Goal: Task Accomplishment & Management: Use online tool/utility

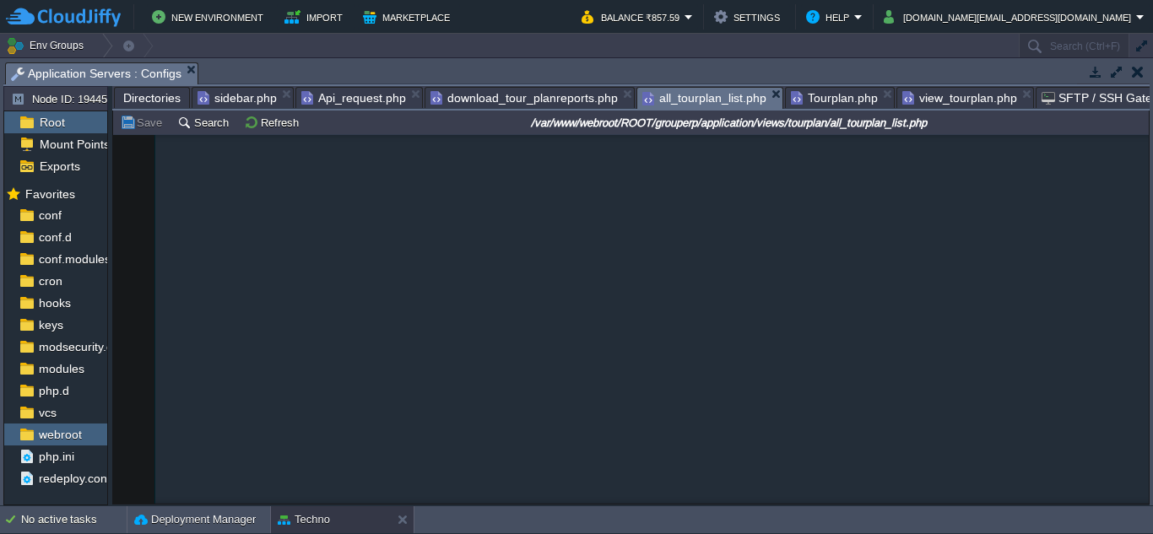
scroll to position [885, 0]
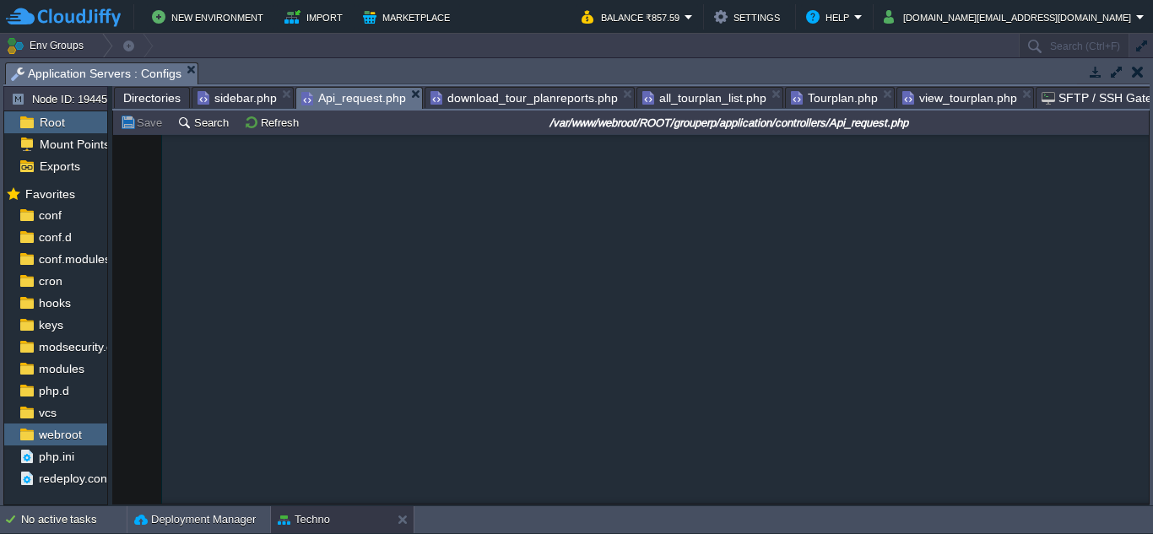
click at [339, 100] on span "Api_request.php" at bounding box center [353, 98] width 105 height 21
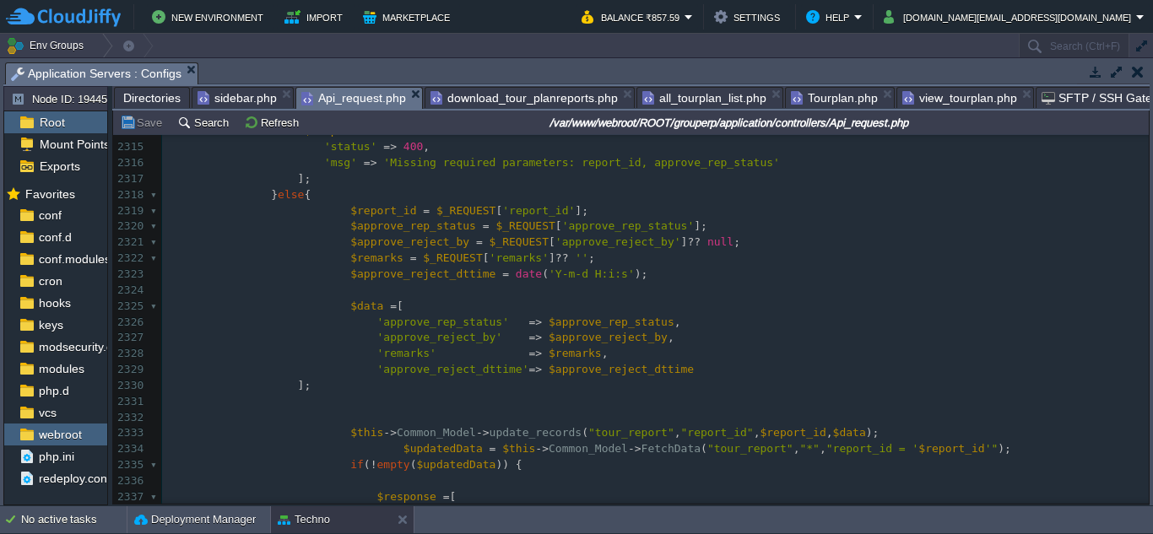
scroll to position [0, 0]
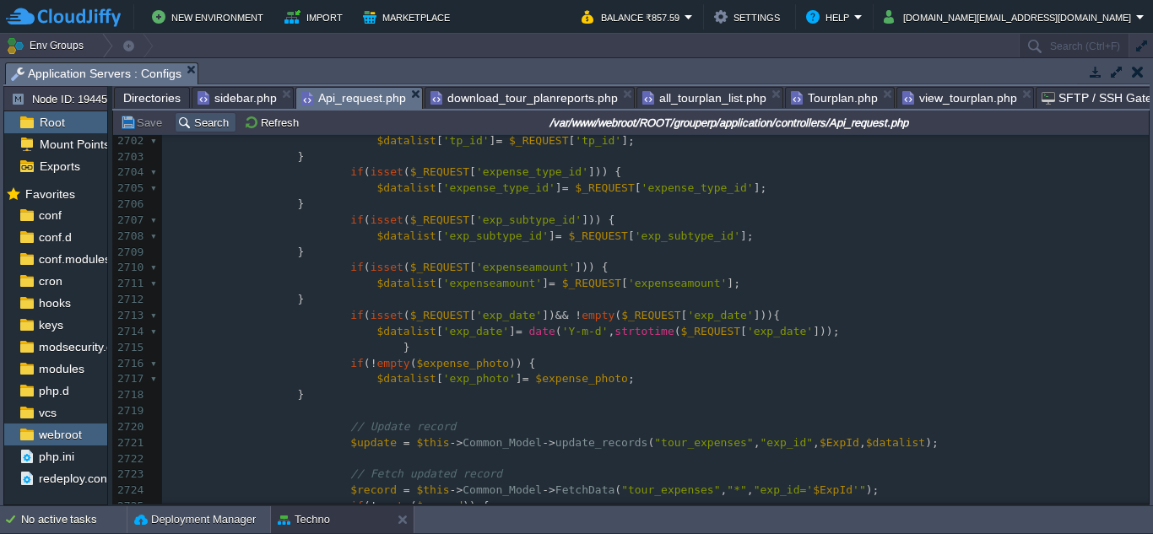
click at [214, 120] on button "Search" at bounding box center [205, 122] width 57 height 15
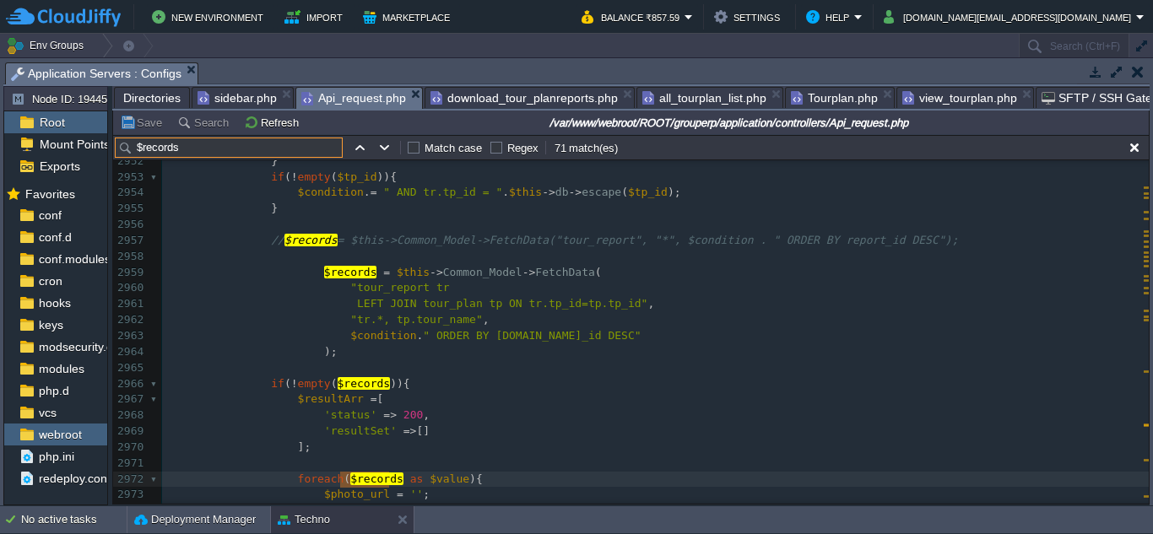
paste input "TripApprovalReject"
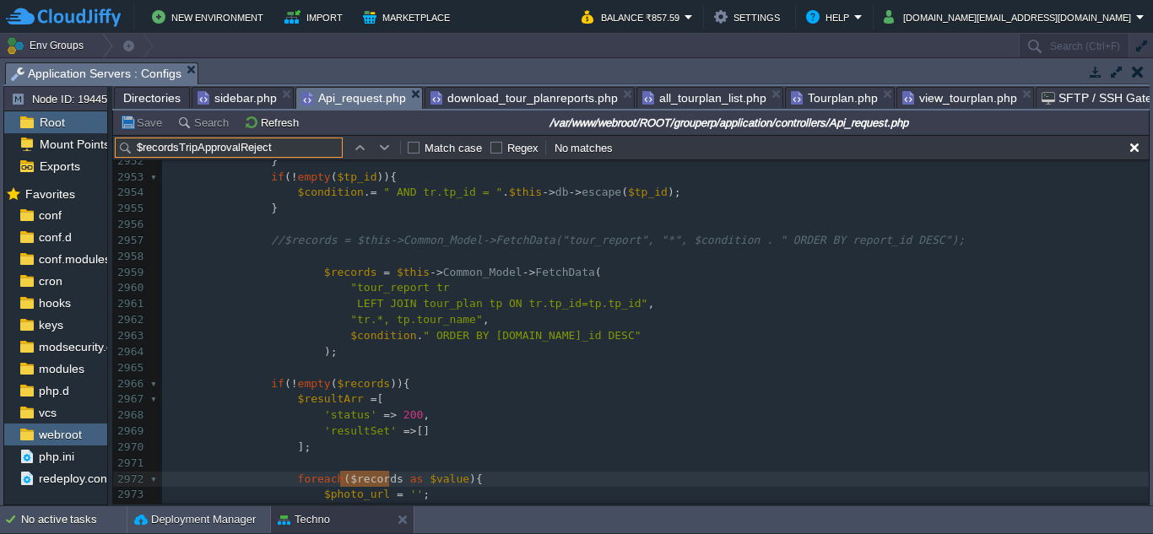
drag, startPoint x: 178, startPoint y: 149, endPoint x: 134, endPoint y: 149, distance: 43.9
click at [134, 149] on input "$recordsTripApprovalReject" at bounding box center [229, 148] width 228 height 20
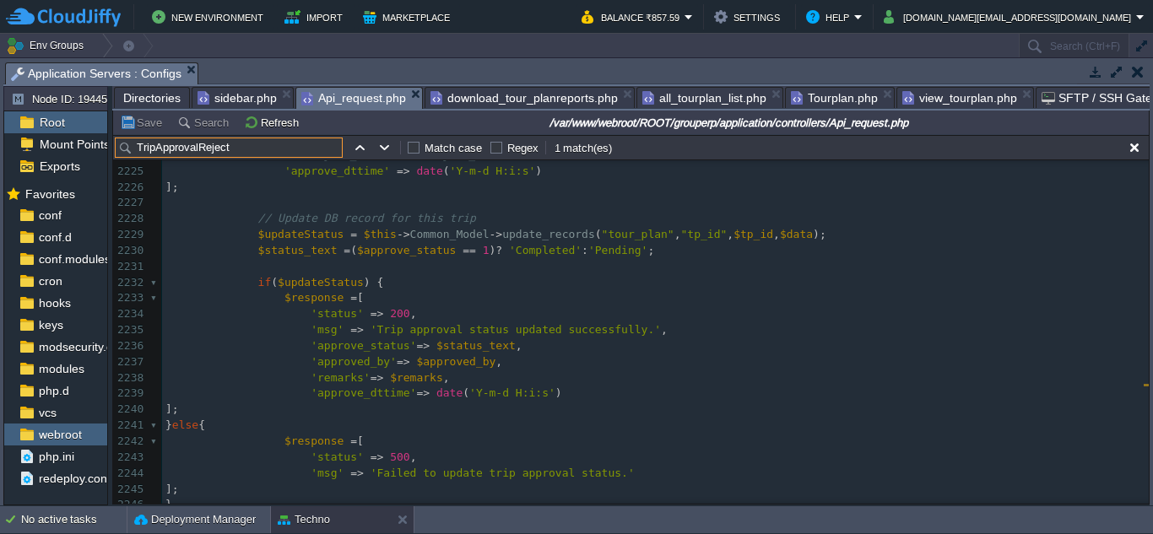
scroll to position [36698, 0]
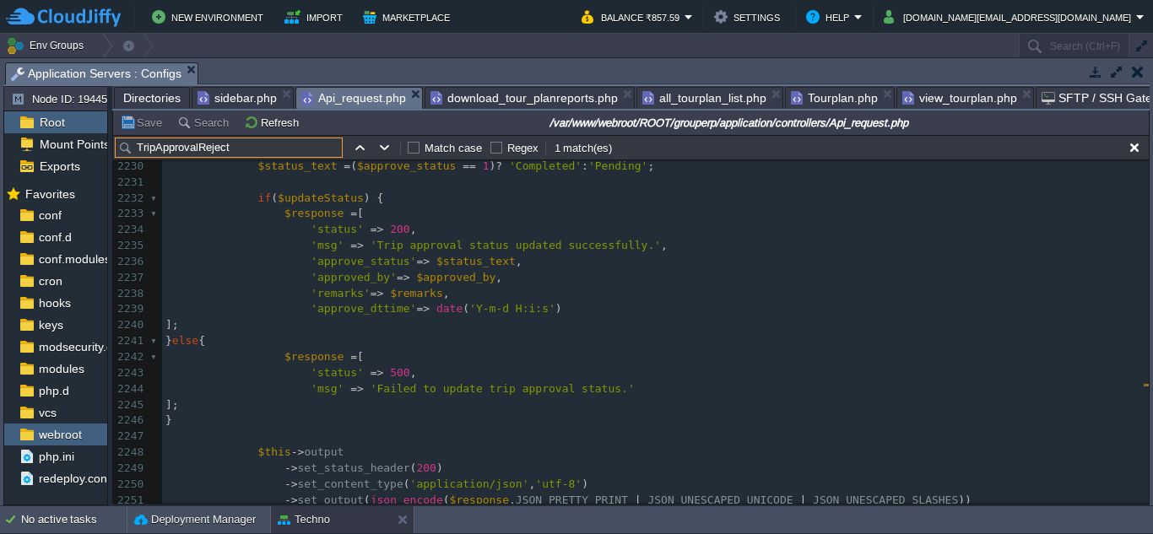
type input "TripApprovalReject"
click at [379, 233] on div "xxxxxxxxxx case " TripApprovalReject " : { 2212 $tp_id = $_REQUEST [ 'tp_id' ];…" at bounding box center [655, 223] width 987 height 700
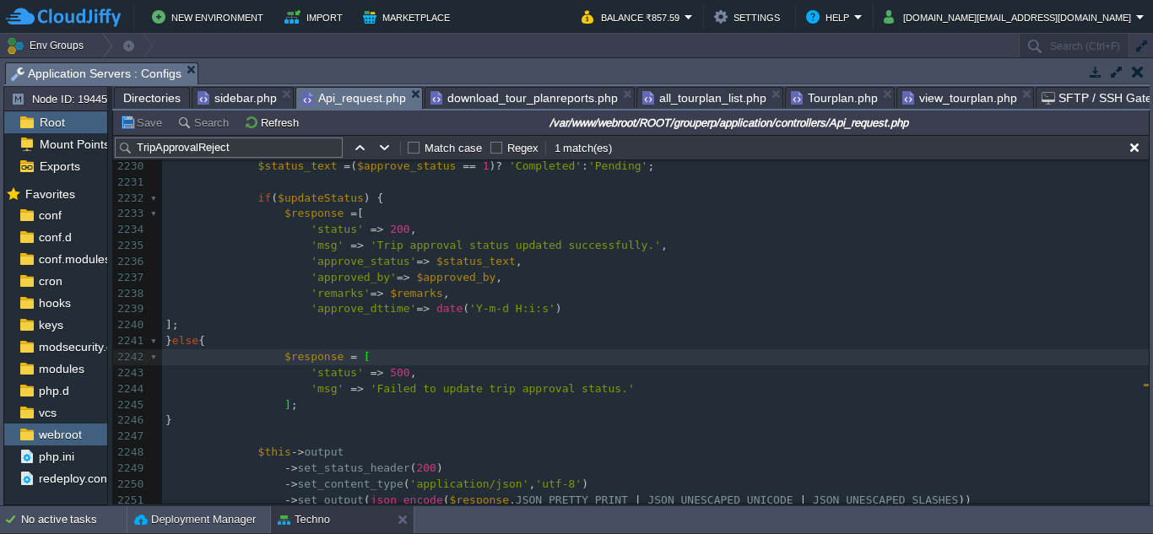
scroll to position [36642, 0]
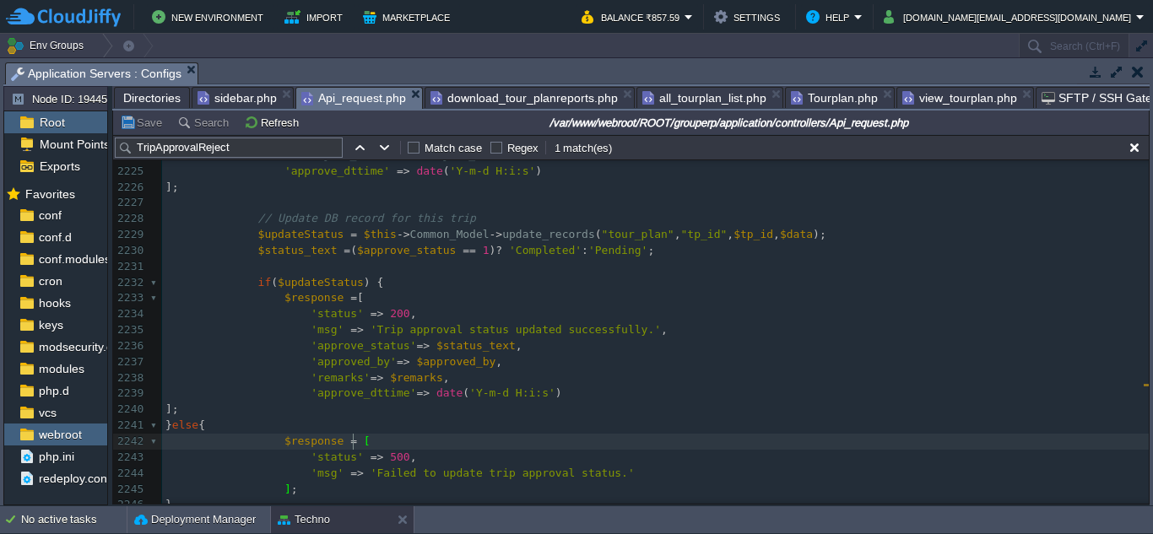
click at [328, 285] on div "xxxxxxxxxx 2214 $approved_by = $_REQUEST [ 'approved_by' ] ?? null ; // optiona…" at bounding box center [655, 385] width 987 height 795
type textarea "$updateStatus"
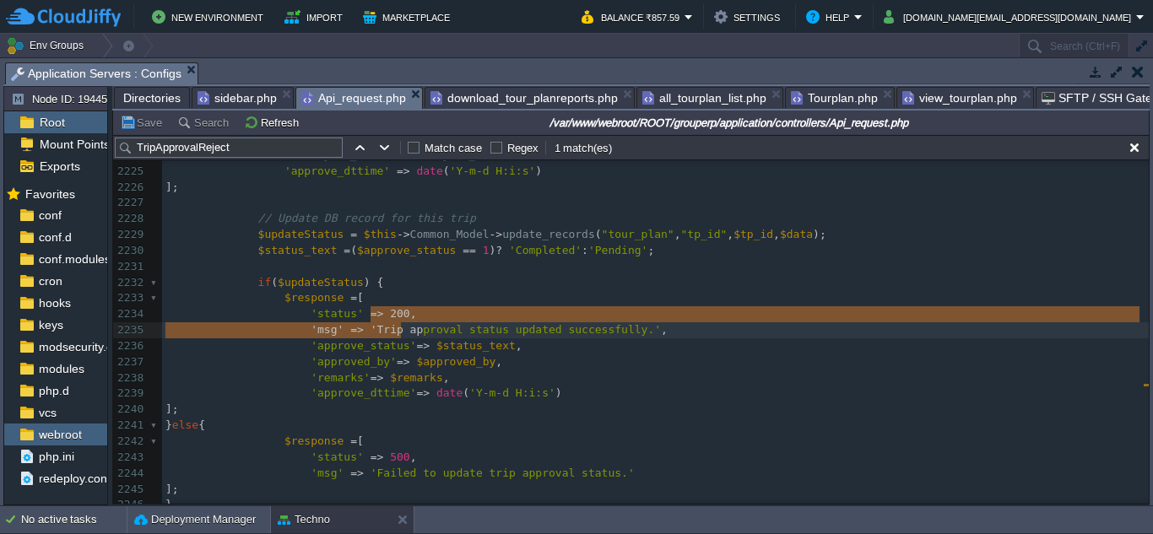
type textarea "200, 'msg' => 'Trip approval status updated successfully.', 'approve_status'="
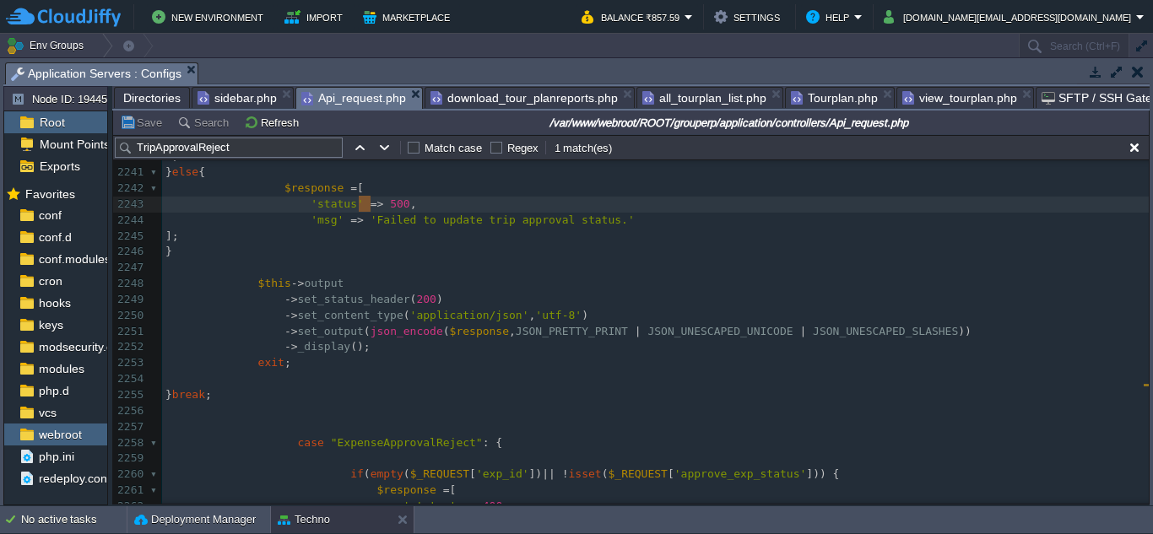
type textarea "> 500, 'msg' => 'Failed"
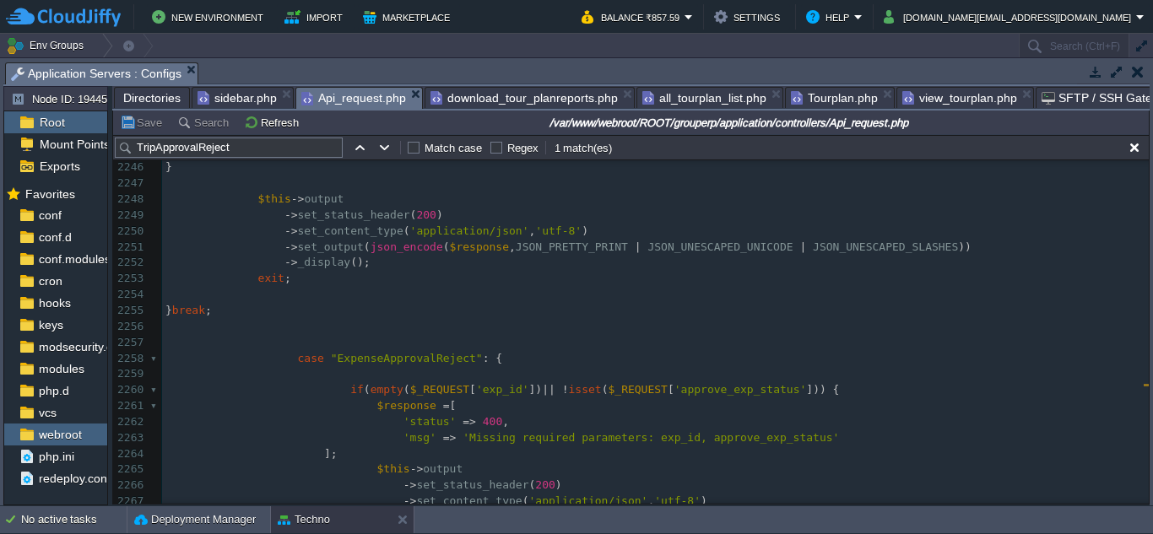
click at [509, 253] on span "," at bounding box center [512, 247] width 7 height 13
click at [408, 217] on div "xxxxxxxxxx 2236 'approve_status' => $status_text , 2237 'approved_by' => $appro…" at bounding box center [655, 327] width 987 height 653
type textarea "200"
click at [535, 296] on pre "​" at bounding box center [655, 295] width 987 height 16
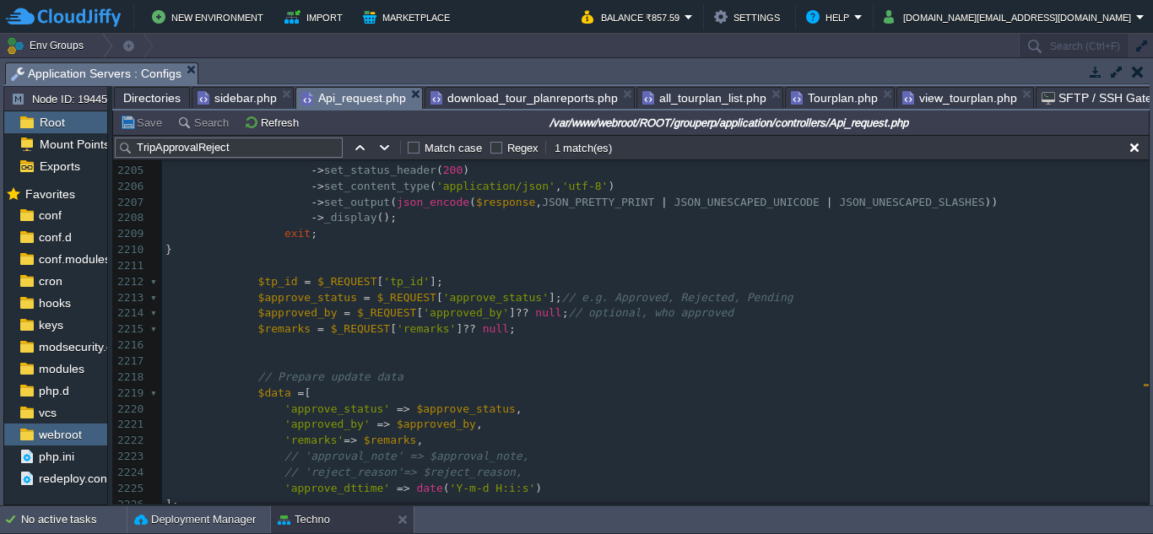
scroll to position [36198, 0]
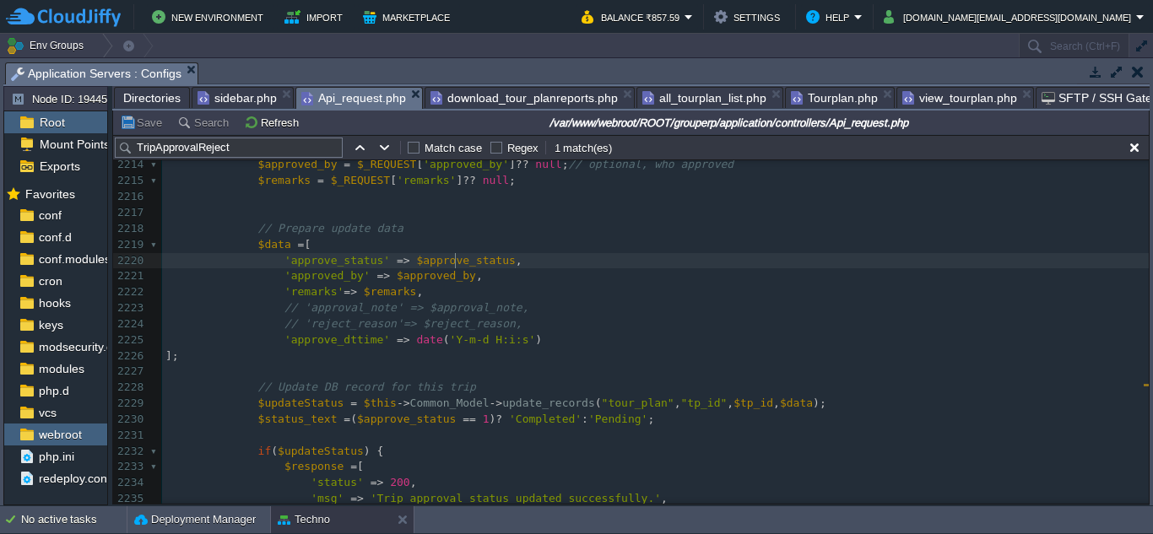
click at [453, 265] on span "$approve_status" at bounding box center [465, 260] width 99 height 13
type textarea "$approve_status"
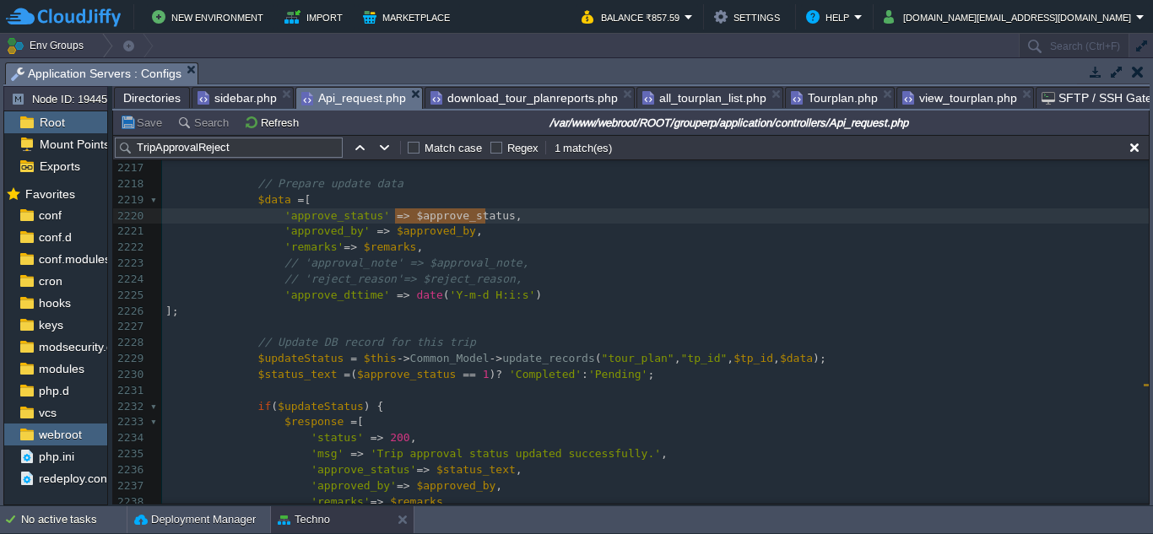
scroll to position [36530, 0]
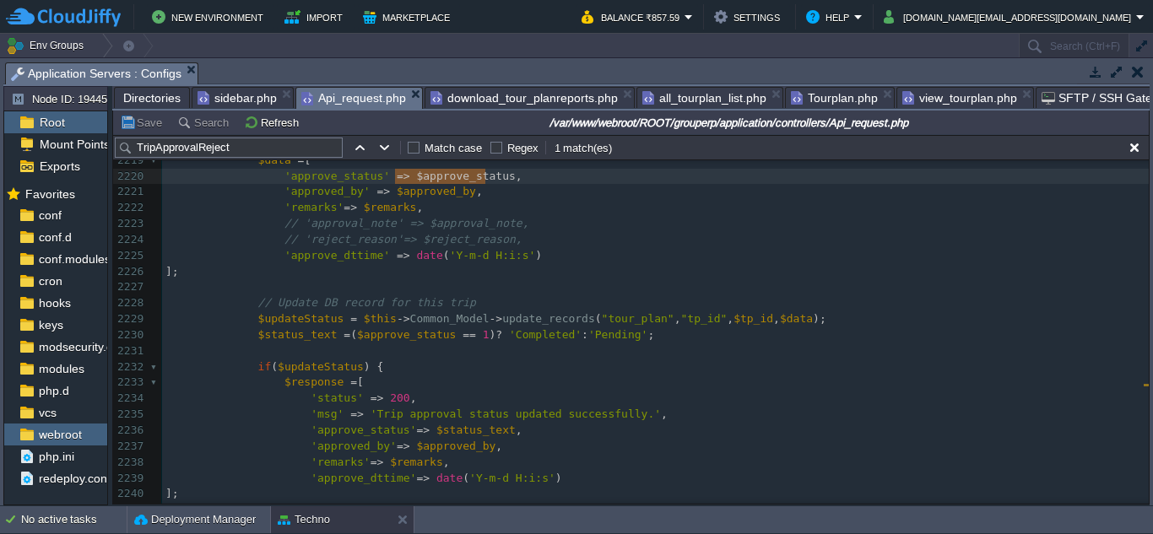
click at [303, 320] on span "$updateStatus" at bounding box center [301, 318] width 86 height 13
type textarea "$updateStatus"
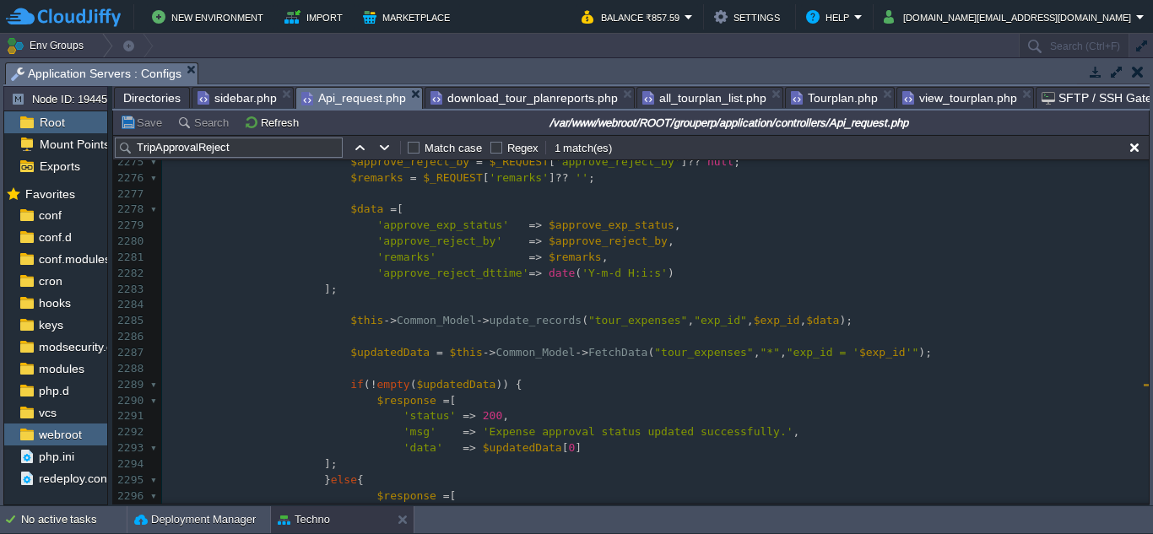
scroll to position [37458, 0]
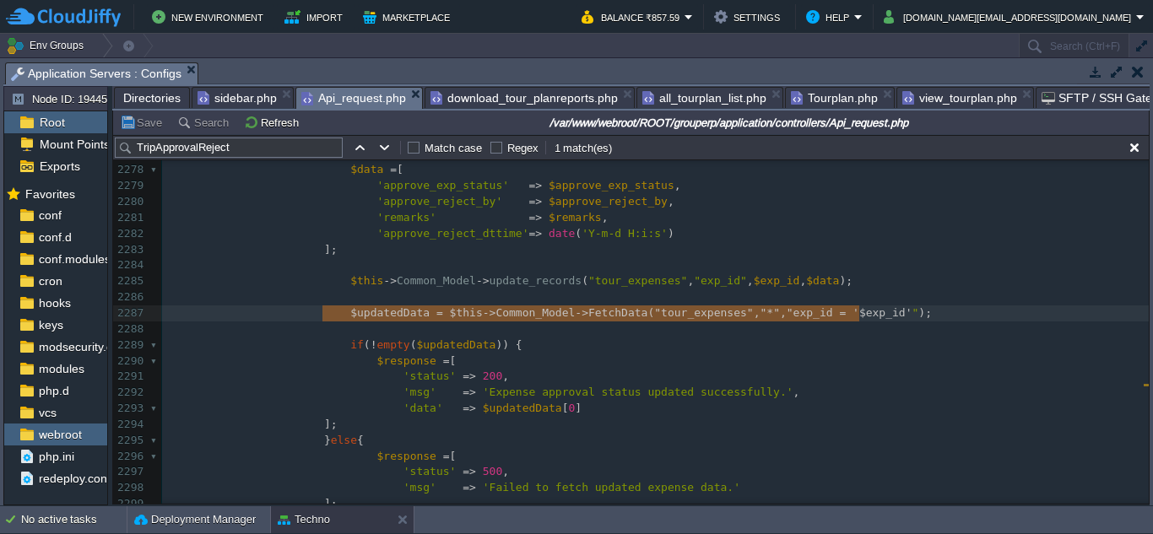
type textarea "$updatedData = $this->Common_Model->FetchData("tour_expenses", "*", "exp_id = '…"
drag, startPoint x: 323, startPoint y: 314, endPoint x: 881, endPoint y: 312, distance: 557.2
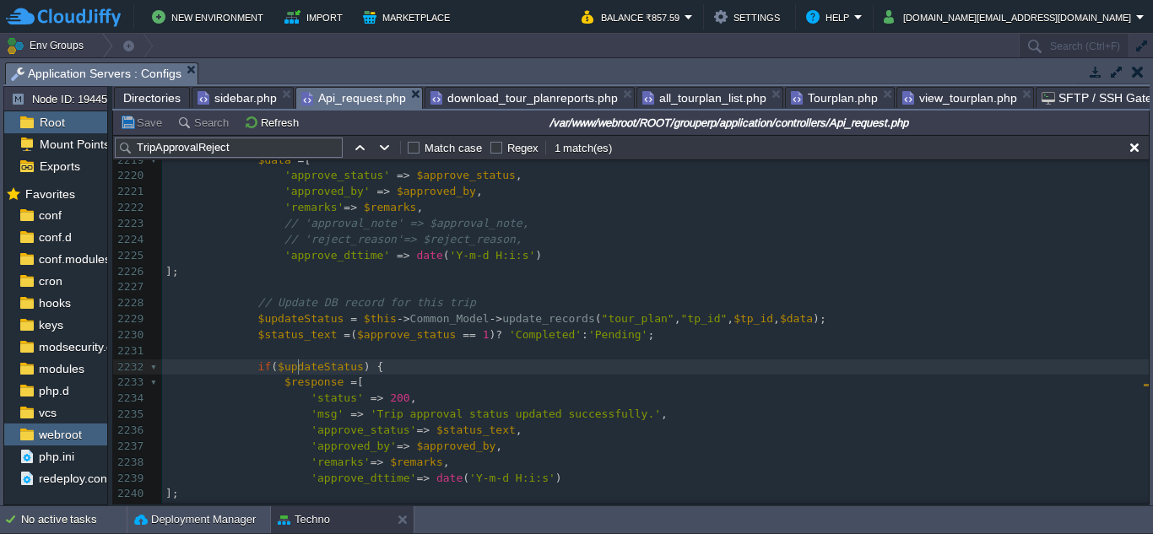
type textarea "ate"
drag, startPoint x: 299, startPoint y: 371, endPoint x: 318, endPoint y: 370, distance: 19.4
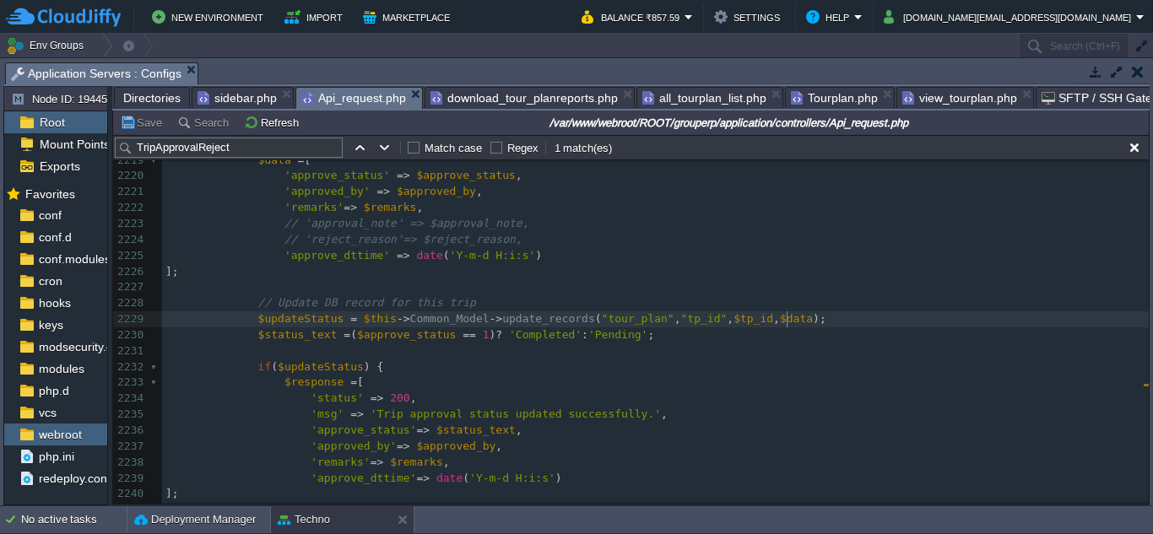
click at [806, 328] on pre "$updateStatus = $this -> Common_Model -> update_records ( "tour_plan" , "tp_id"…" at bounding box center [655, 320] width 987 height 16
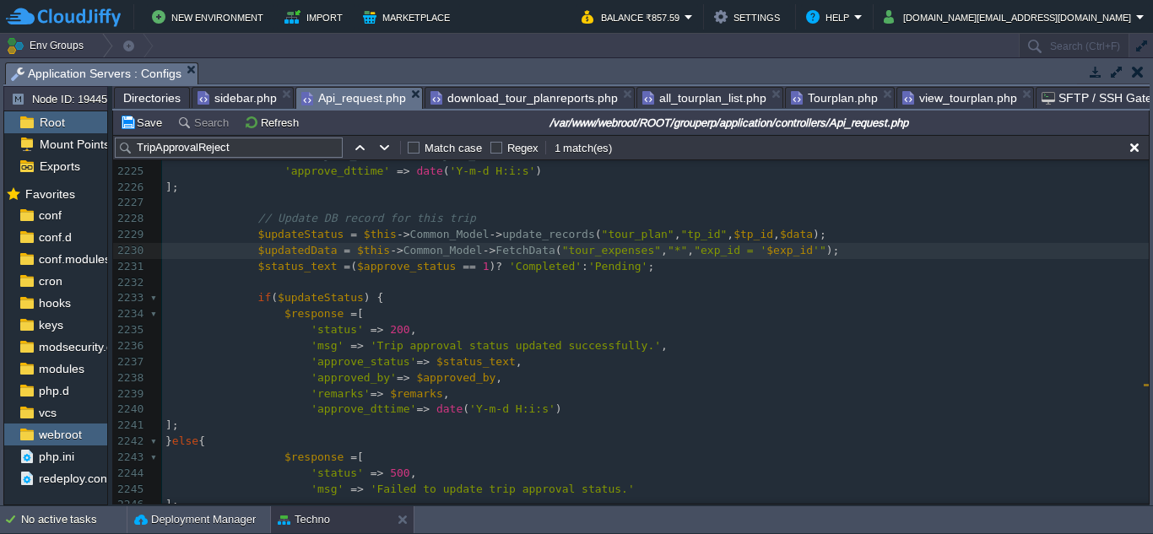
click at [752, 255] on div "xxxxxxxxxx $updatedData = $this -> Common_Model -> FetchData ( "tour_expenses" …" at bounding box center [655, 251] width 987 height 684
type textarea "tp"
click at [684, 256] on div "xxxxxxxxxx $updatedData = $this -> Common_Model -> FetchData ( "tour_expenses" …" at bounding box center [655, 283] width 987 height 748
type textarea "tp"
click at [602, 238] on span ""tour_plan"" at bounding box center [638, 234] width 73 height 13
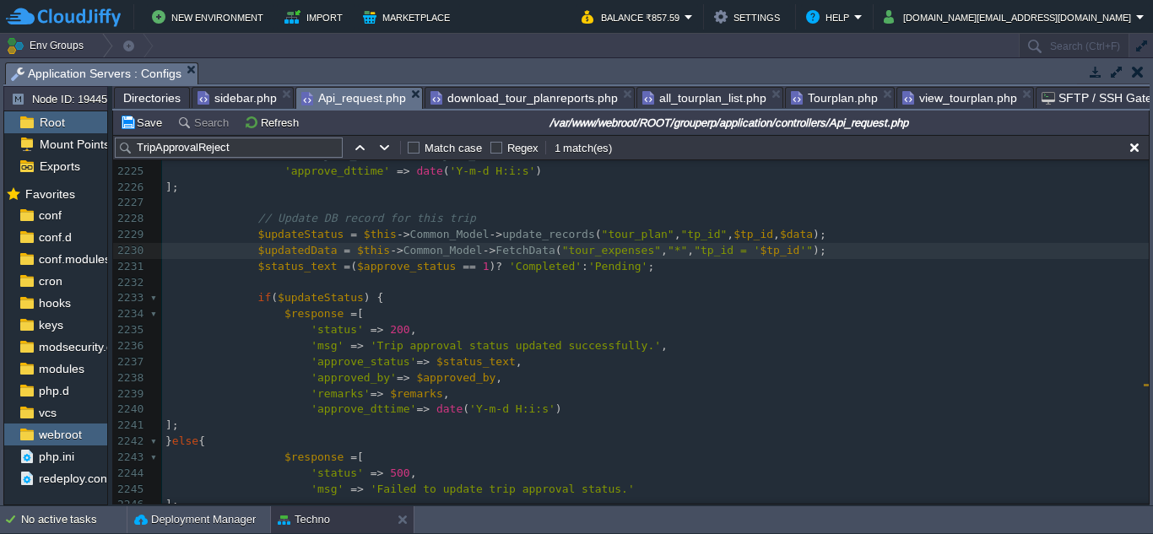
type textarea "tour_plan"
click at [572, 256] on div "xxxxxxxxxx $updatedData = $this -> Common_Model -> FetchData ( "tour_expenses" …" at bounding box center [655, 283] width 987 height 748
type textarea "tour_expenses"
paste textarea
click at [518, 241] on span "update_records" at bounding box center [548, 234] width 93 height 13
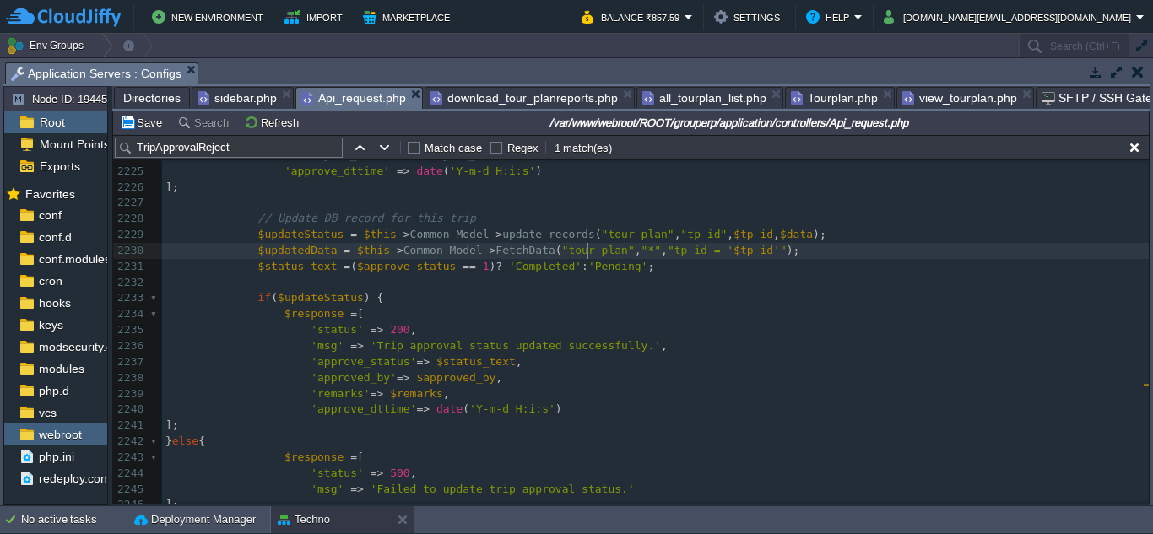
type textarea "update_records"
click at [626, 259] on div "xxxxxxxxxx $updatedData = $this -> Common_Model -> FetchData ( "tour_expenses" …" at bounding box center [655, 283] width 987 height 748
click at [286, 252] on div "xxxxxxxxxx $updatedData = $this -> Common_Model -> FetchData ( "tour_expenses" …" at bounding box center [655, 283] width 987 height 748
type textarea "$updatedData"
click at [301, 295] on div "xxxxxxxxxx $updatedData = $this -> Common_Model -> FetchData ( "tour_expenses" …" at bounding box center [655, 283] width 987 height 748
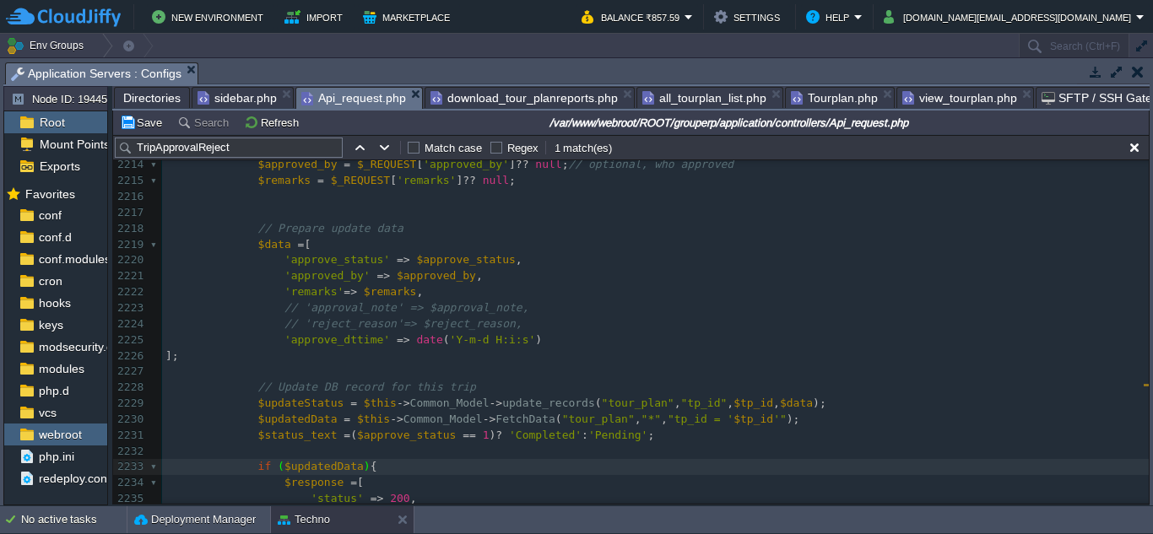
scroll to position [36372, 0]
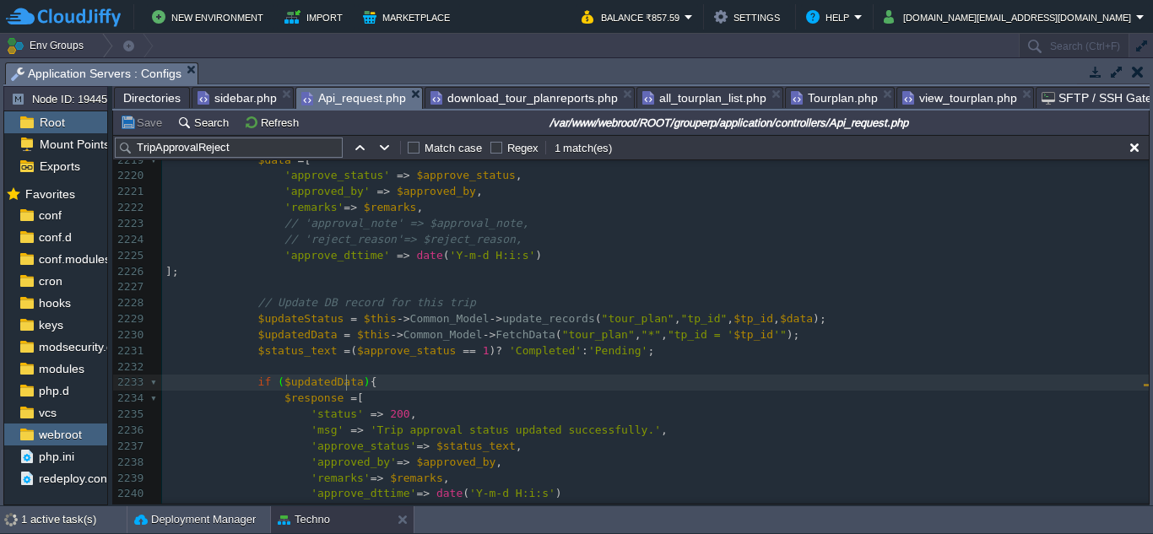
type textarea "$updateStatus"
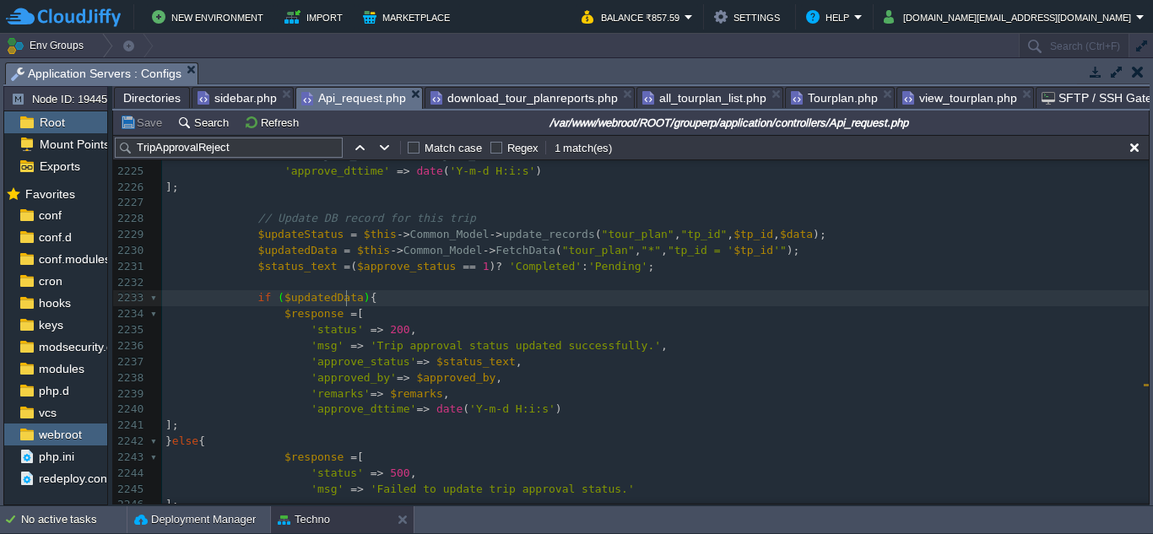
scroll to position [36670, 0]
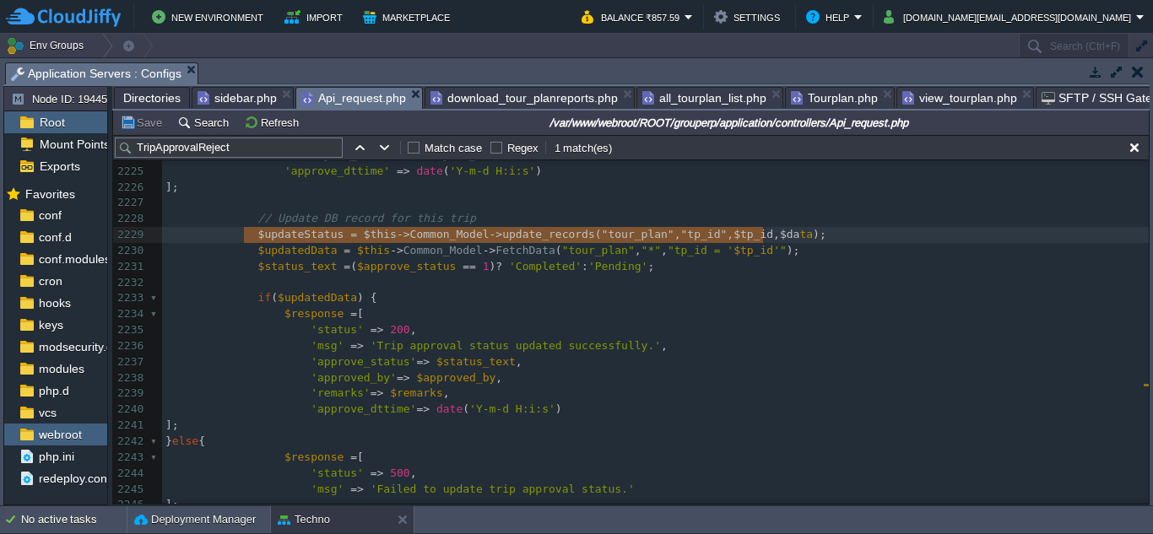
type textarea "$updateStatus = $this->Common_Model->update_records("tour_plan", "tp_id", $tp_i…"
drag, startPoint x: 247, startPoint y: 237, endPoint x: 789, endPoint y: 235, distance: 542.0
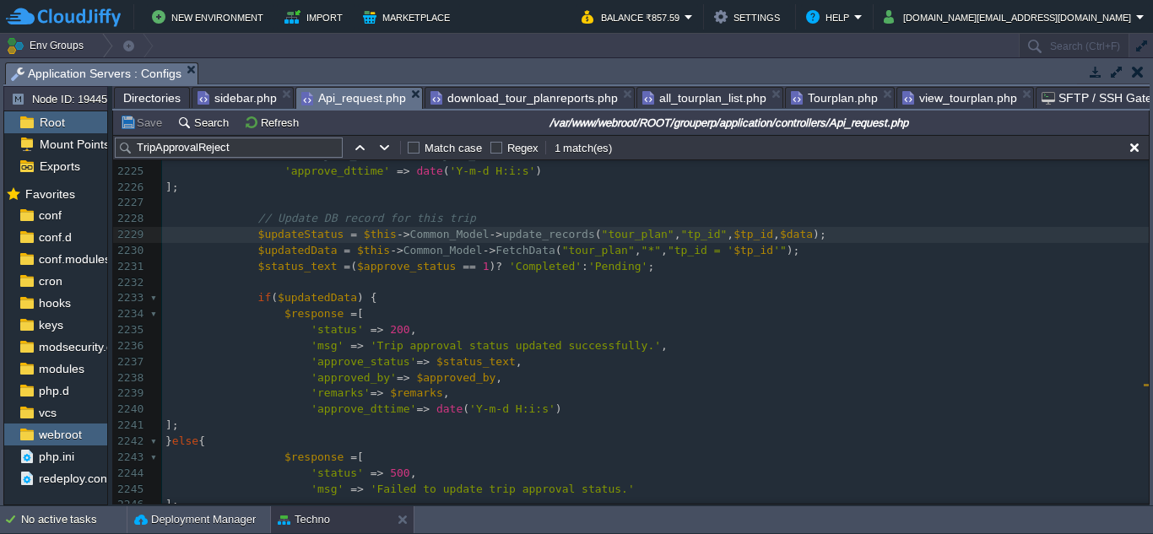
click at [282, 240] on div "xxxxxxxxxx $updatedData = $this -> Common_Model -> FetchData ( "tour_expenses" …" at bounding box center [655, 338] width 987 height 700
type textarea "$updateStatus"
click at [319, 300] on div "xxxxxxxxxx $updatedData = $this -> Common_Model -> FetchData ( "tour_expenses" …" at bounding box center [655, 338] width 987 height 700
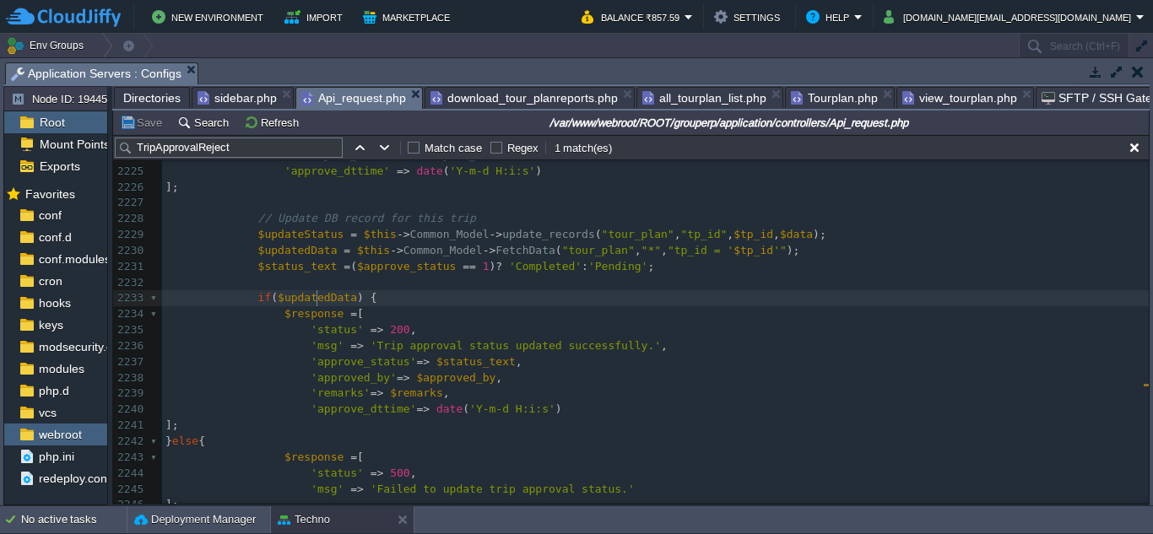
type textarea "$updatedData"
click at [602, 233] on span ""tour_plan"" at bounding box center [638, 234] width 73 height 13
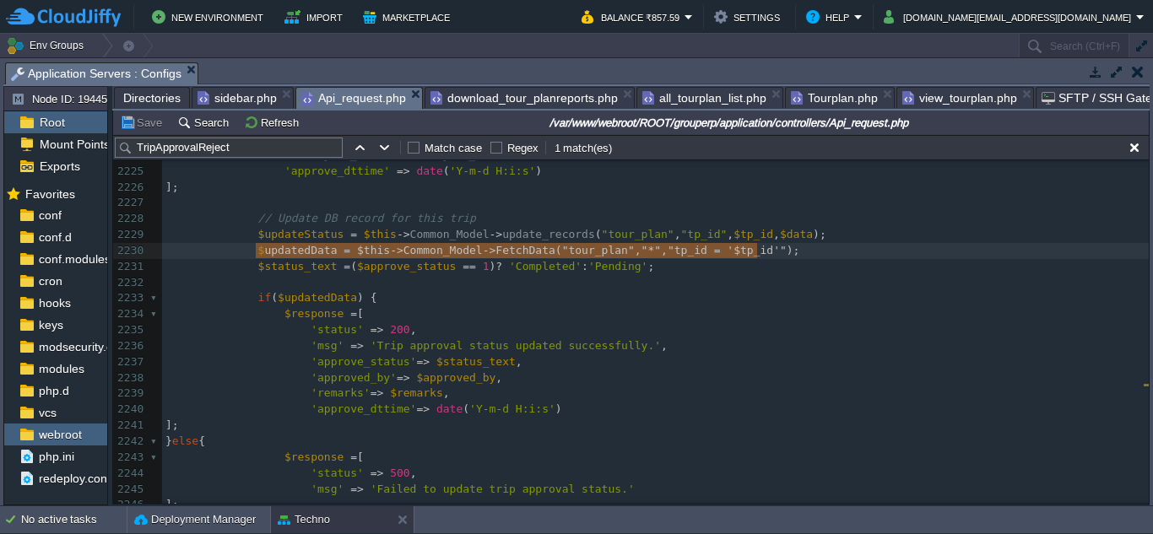
type textarea "$updatedData = $this->Common_Model->FetchData("tour_plan", "*", "tp_id = '$tp_i…"
drag, startPoint x: 772, startPoint y: 256, endPoint x: 252, endPoint y: 257, distance: 520.0
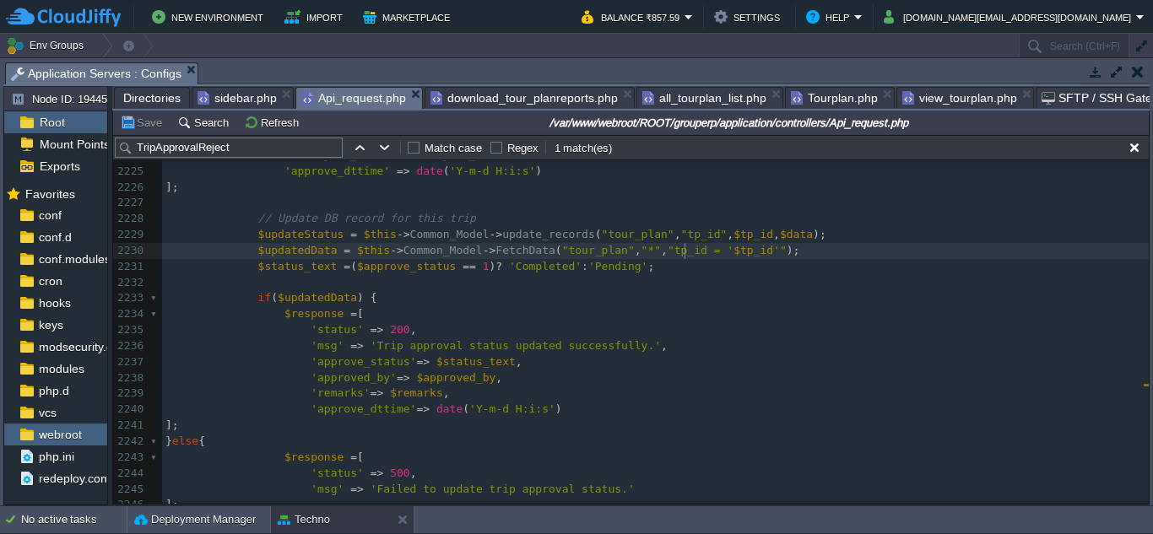
click at [683, 247] on span ""tp_id = '" at bounding box center [701, 250] width 66 height 13
click at [307, 297] on span "$updatedData" at bounding box center [317, 297] width 79 height 13
type textarea "$updatedData"
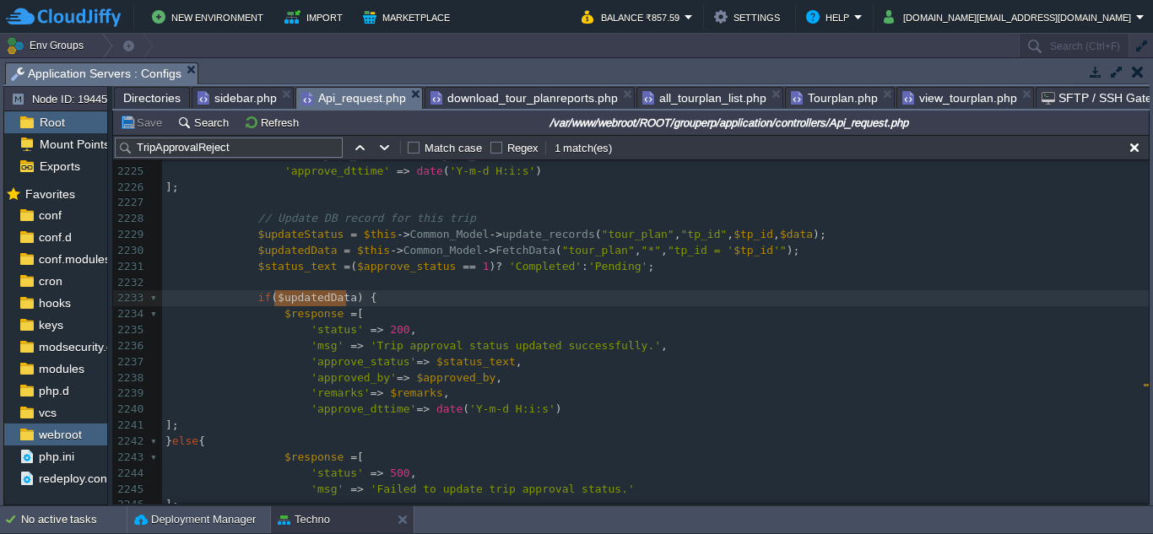
click at [382, 365] on span "'approve_status'" at bounding box center [364, 361] width 106 height 13
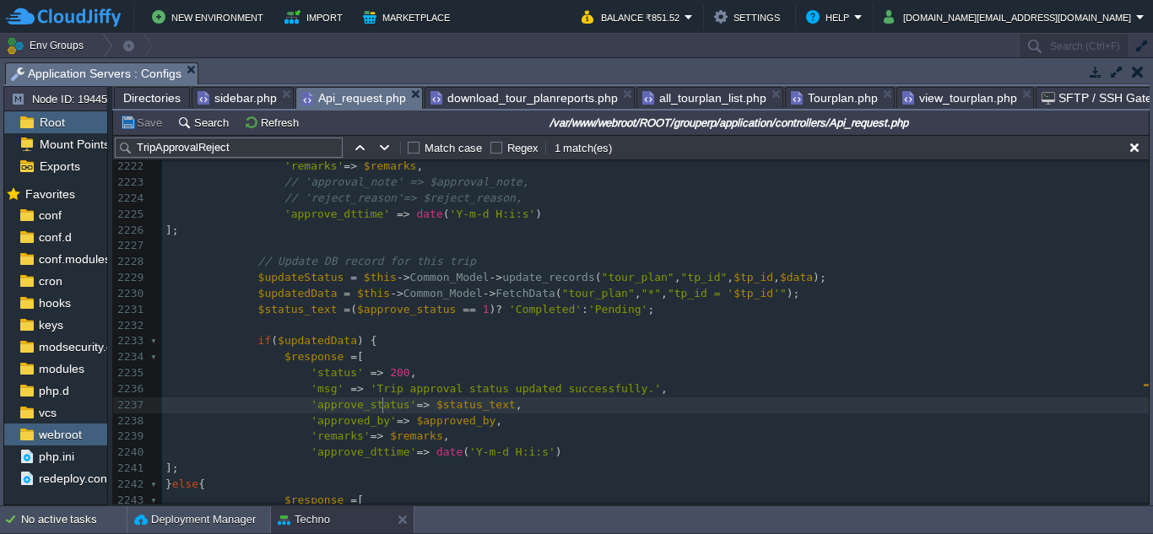
scroll to position [36530, 0]
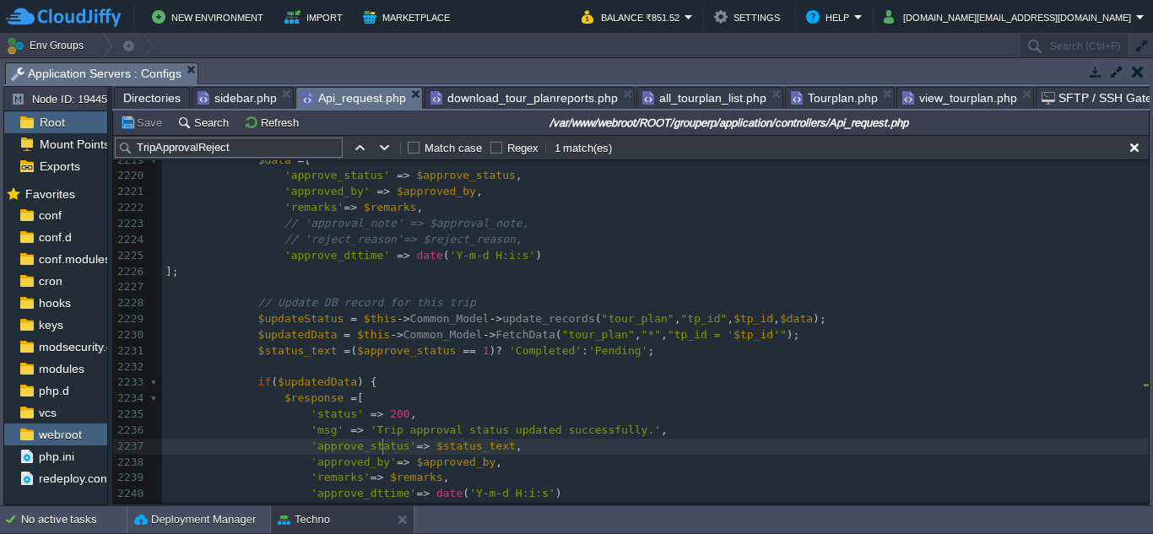
click at [619, 349] on div "xxxxxxxxxx $updatedData = $this -> Common_Model -> FetchData ( "tour_expenses" …" at bounding box center [655, 423] width 987 height 700
click at [425, 352] on div "xxxxxxxxxx $updatedData = $this -> Common_Model -> FetchData ( "tour_expenses" …" at bounding box center [655, 382] width 987 height 779
type textarea "$approve_status"
click at [540, 357] on div "xxxxxxxxxx $updatedData = $this -> Common_Model -> FetchData ( "tour_expenses" …" at bounding box center [655, 382] width 987 height 779
type textarea "Completed"
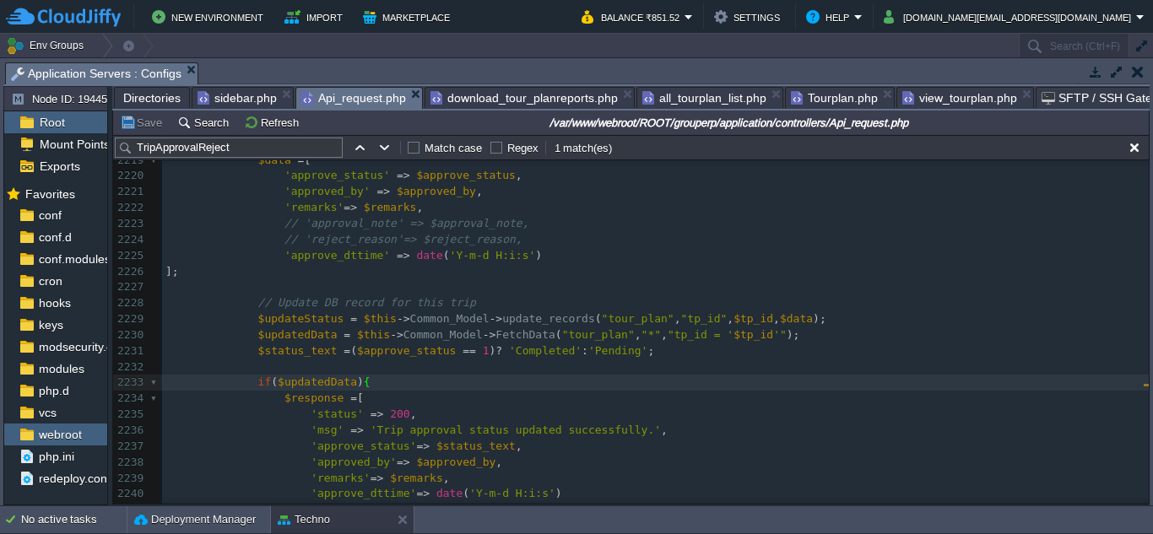
click at [927, 100] on span "view_tourplan.php" at bounding box center [959, 98] width 115 height 20
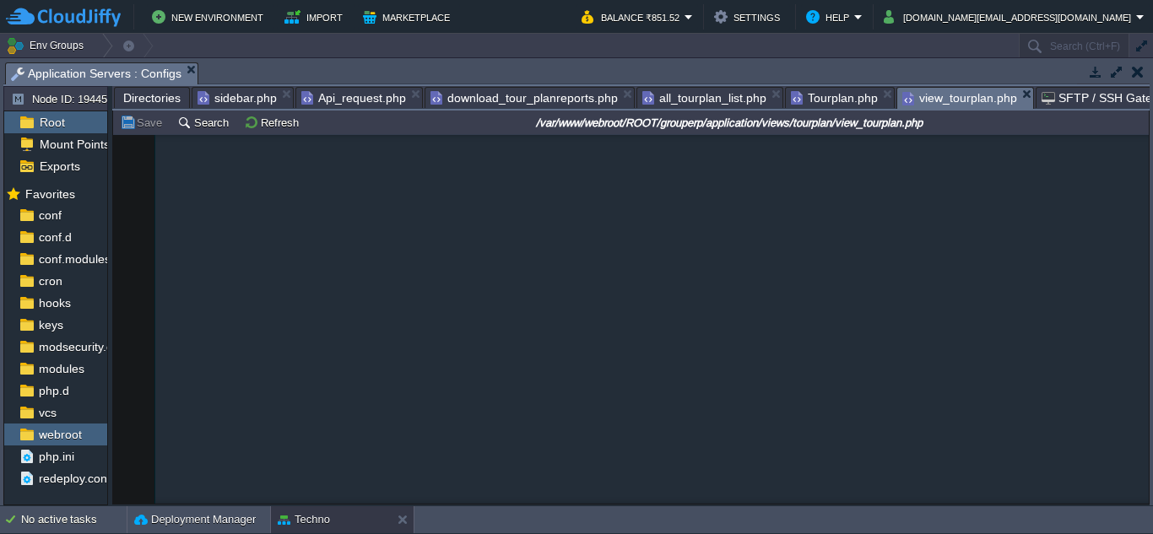
scroll to position [8, 0]
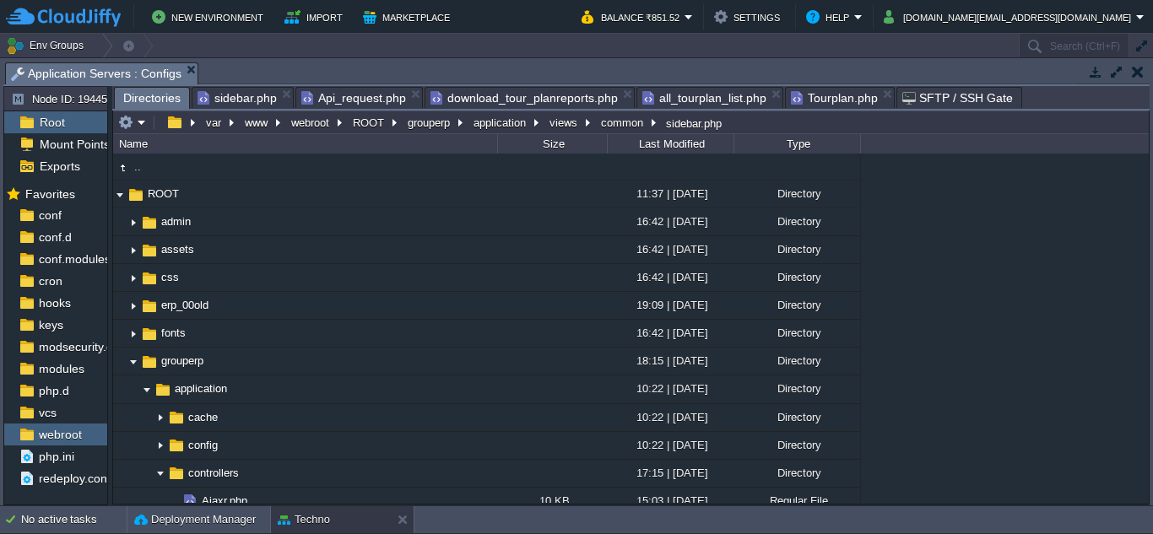
click at [825, 101] on span "Tourplan.php" at bounding box center [834, 98] width 87 height 20
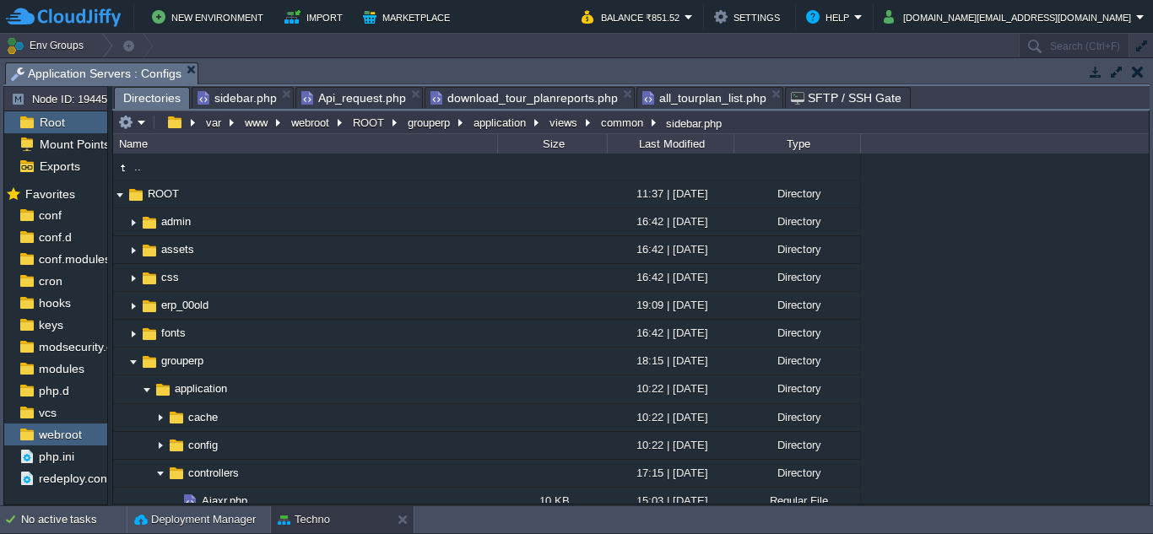
click at [720, 97] on span "all_tourplan_list.php" at bounding box center [704, 98] width 124 height 20
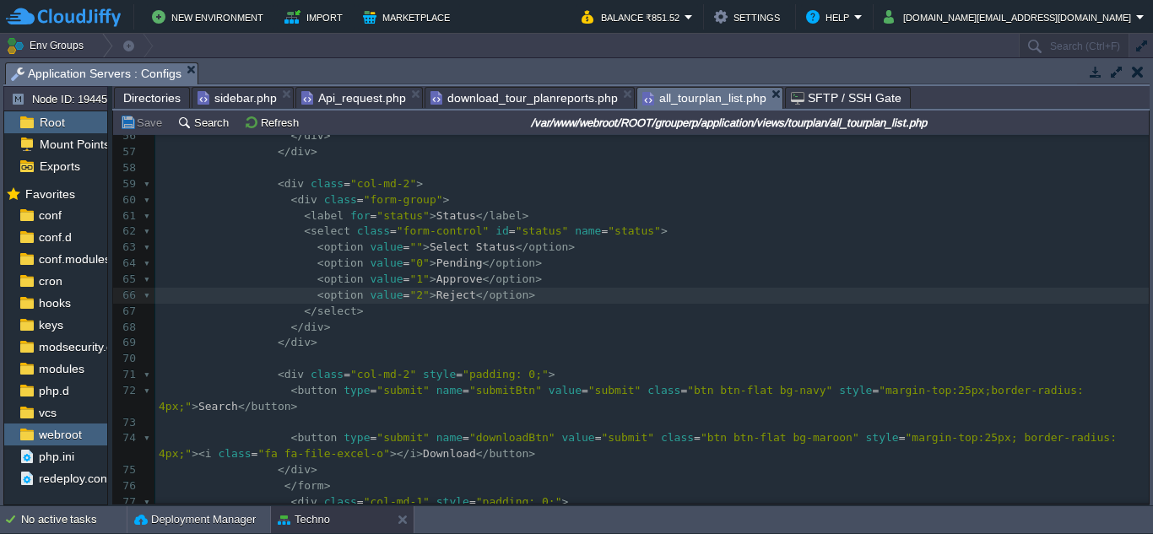
click at [713, 306] on pre "</ select >" at bounding box center [652, 312] width 994 height 16
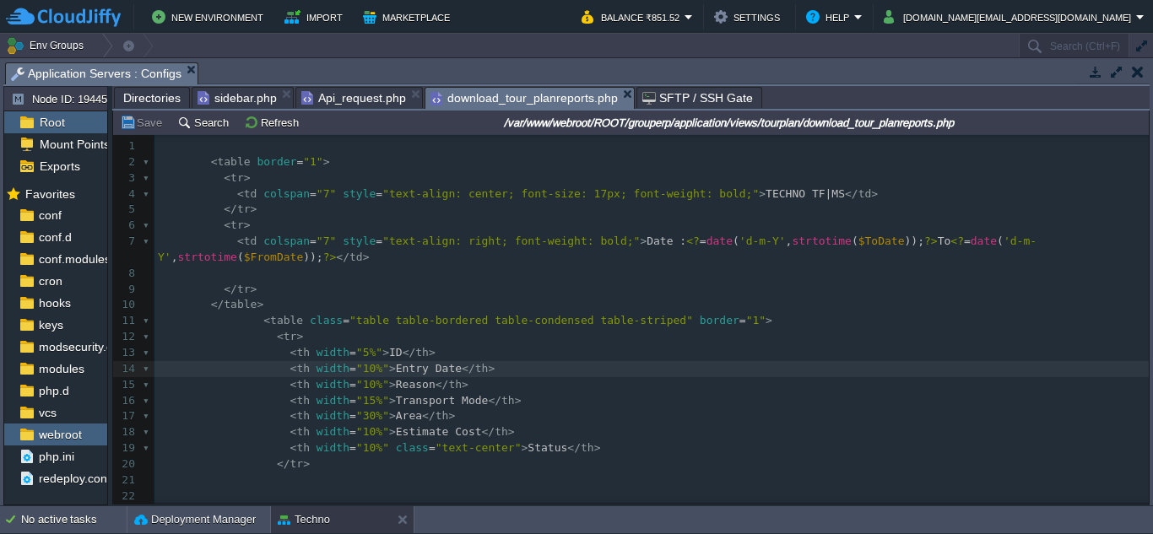
click at [564, 95] on span "download_tour_planreports.php" at bounding box center [524, 98] width 187 height 21
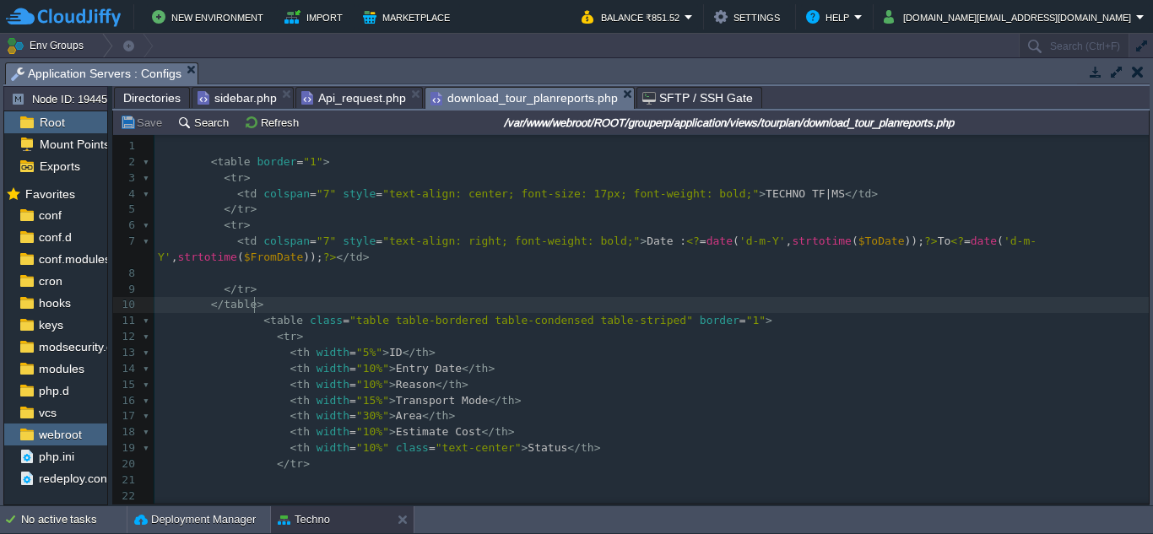
click at [539, 301] on pre "</ table >" at bounding box center [651, 305] width 994 height 16
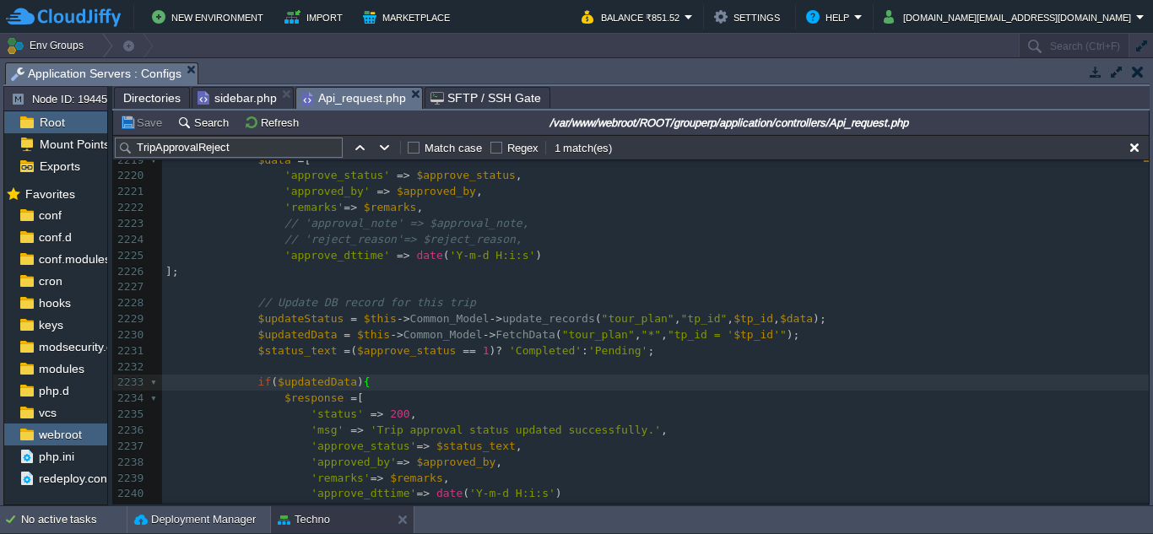
click at [355, 95] on span "Api_request.php" at bounding box center [353, 98] width 105 height 21
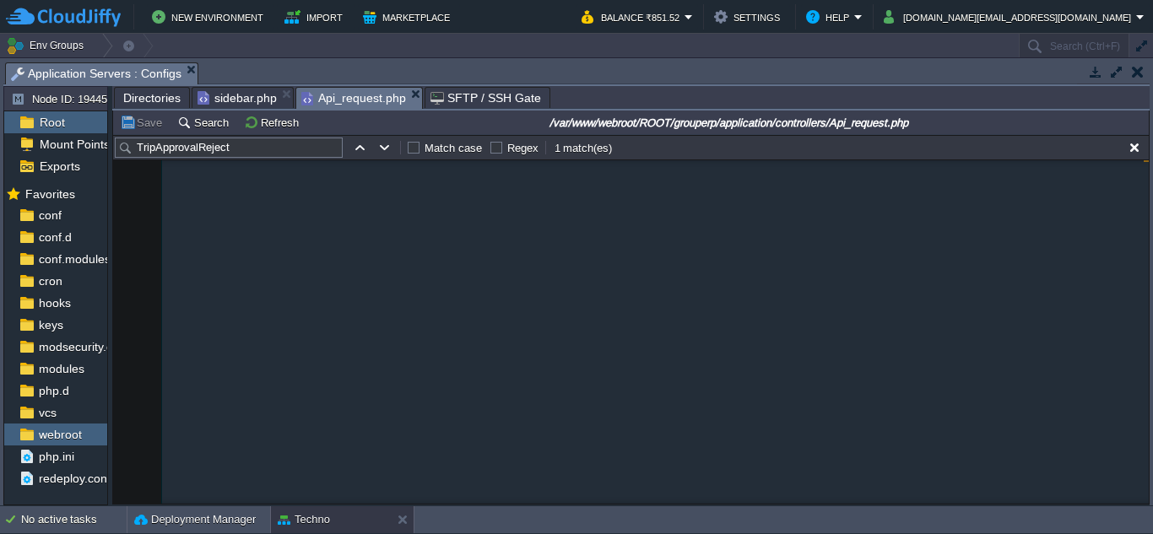
scroll to position [242, 0]
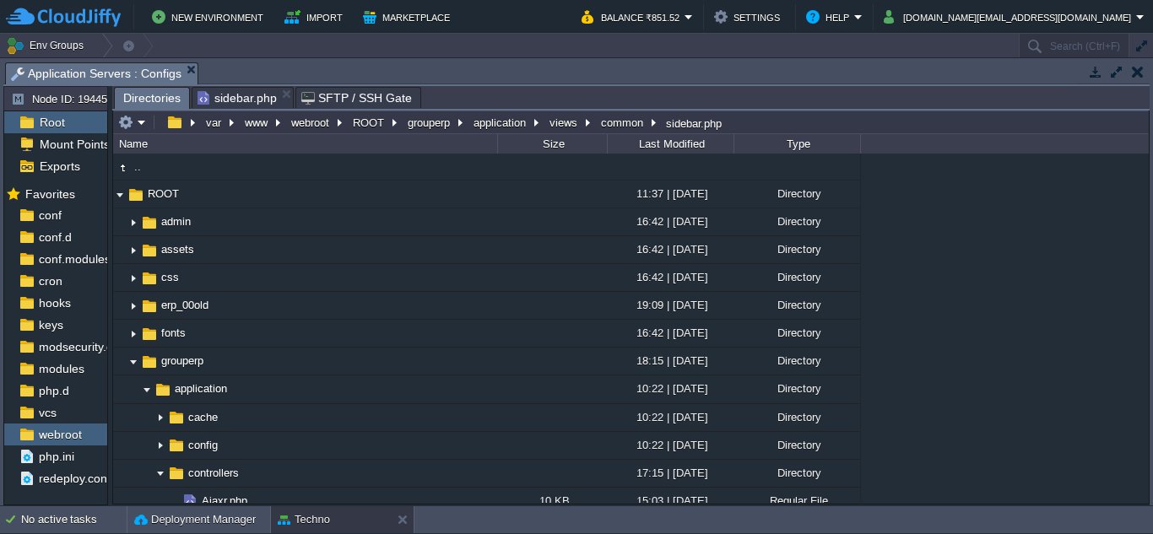
click at [249, 100] on span "sidebar.php" at bounding box center [237, 98] width 79 height 20
